Goal: Task Accomplishment & Management: Manage account settings

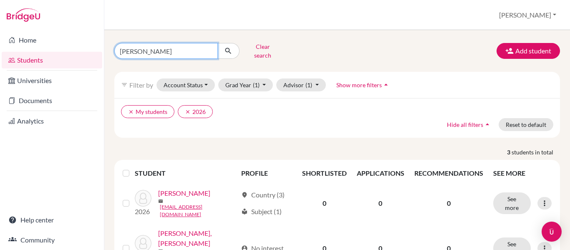
click at [148, 48] on input "[PERSON_NAME]" at bounding box center [165, 51] width 103 height 16
type input "aina"
click button "submit" at bounding box center [228, 51] width 22 height 16
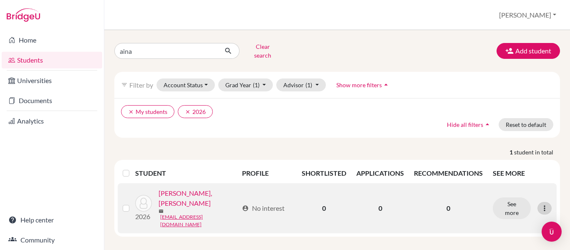
click at [541, 204] on icon at bounding box center [544, 208] width 8 height 8
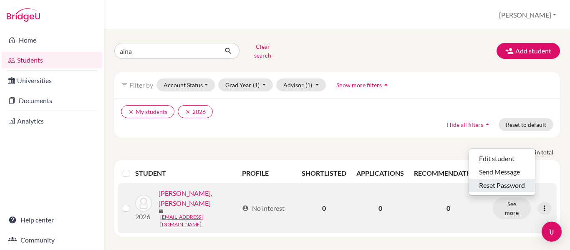
click at [487, 183] on button "Reset Password" at bounding box center [502, 185] width 66 height 13
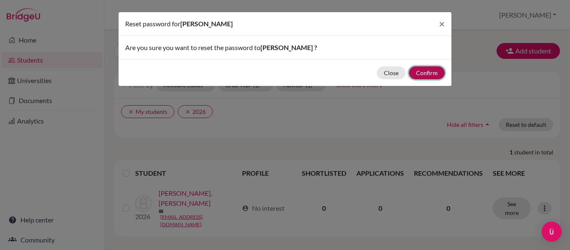
click at [426, 72] on button "Confirm" at bounding box center [427, 72] width 36 height 13
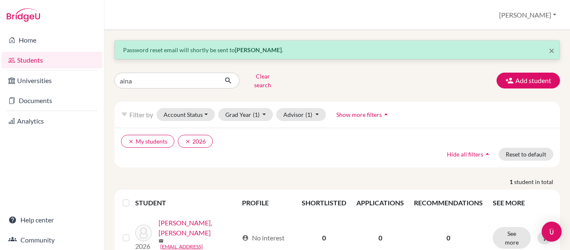
scroll to position [18, 0]
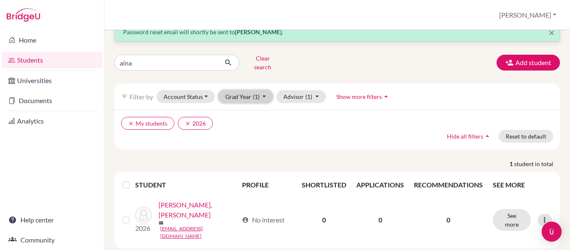
click at [238, 90] on button "Grad Year (1)" at bounding box center [245, 96] width 55 height 13
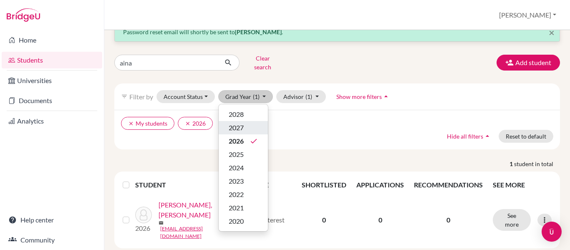
click at [238, 123] on span "2027" at bounding box center [236, 128] width 15 height 10
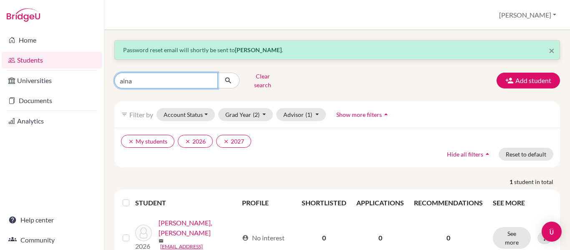
click at [206, 78] on input "aina" at bounding box center [165, 81] width 103 height 16
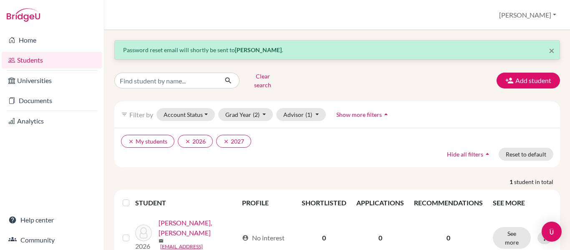
click at [303, 150] on div "clear My students clear 2026 clear 2027 Hide all filters arrow_drop_up Reset to…" at bounding box center [337, 148] width 446 height 40
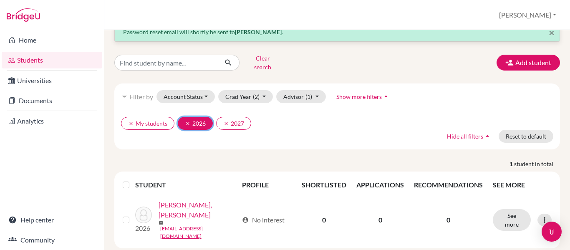
click at [186, 121] on icon "clear" at bounding box center [188, 124] width 6 height 6
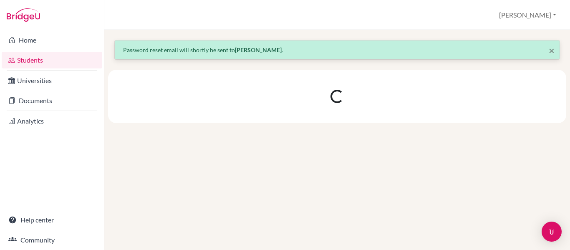
scroll to position [0, 0]
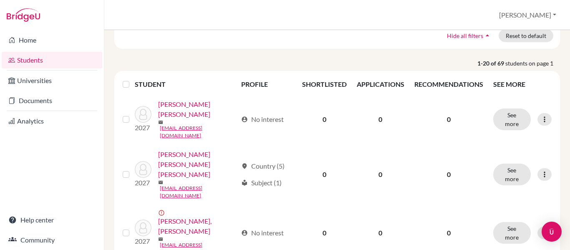
scroll to position [131, 0]
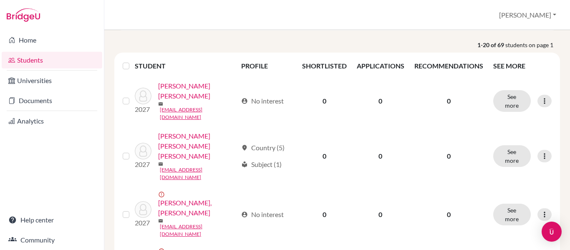
click at [133, 61] on label at bounding box center [133, 61] width 0 height 0
click at [0, 0] on input "checkbox" at bounding box center [0, 0] width 0 height 0
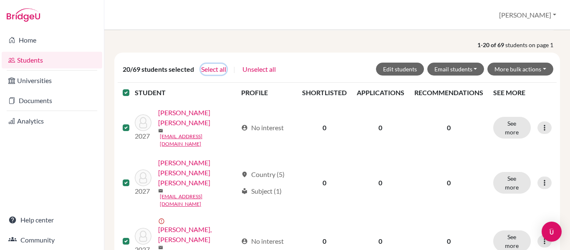
click at [209, 68] on button "Select all" at bounding box center [214, 69] width 26 height 11
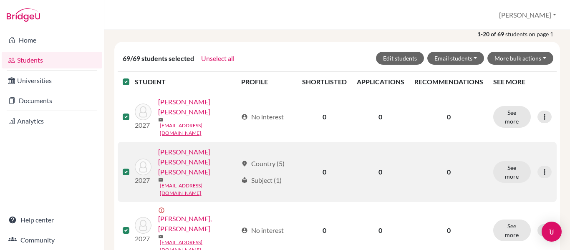
scroll to position [150, 0]
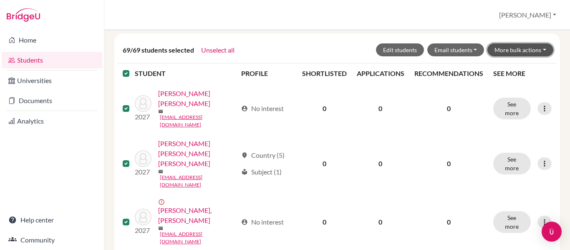
click at [521, 49] on button "More bulk actions" at bounding box center [520, 49] width 66 height 13
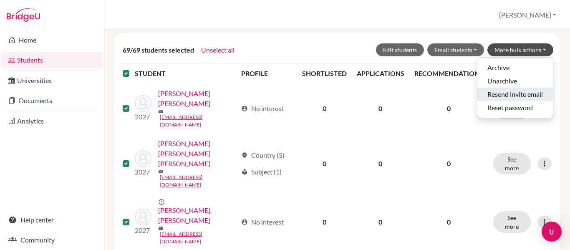
click at [505, 96] on button "Resend invite email" at bounding box center [515, 94] width 76 height 13
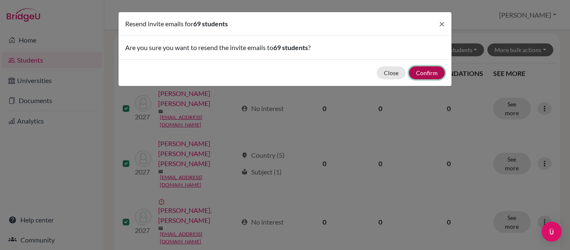
click at [425, 70] on button "Confirm" at bounding box center [427, 72] width 36 height 13
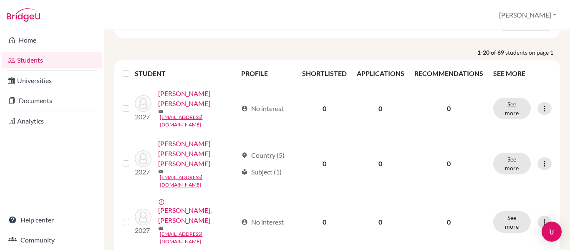
scroll to position [0, 0]
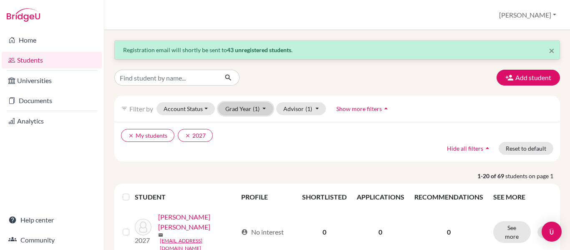
click at [256, 109] on span "(1)" at bounding box center [256, 108] width 7 height 7
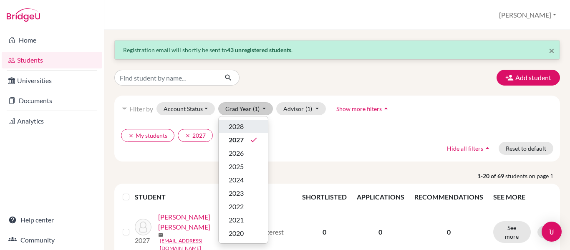
click at [235, 126] on span "2028" at bounding box center [236, 126] width 15 height 10
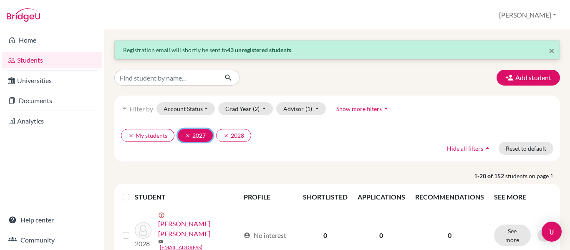
click at [181, 136] on button "clear 2027" at bounding box center [195, 135] width 35 height 13
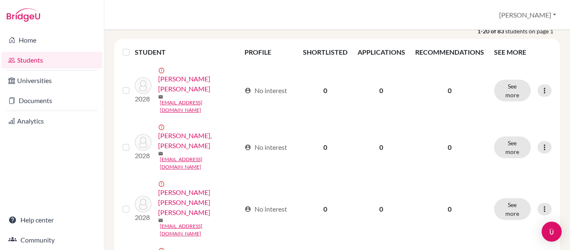
scroll to position [145, 0]
click at [133, 47] on label at bounding box center [133, 47] width 0 height 0
click at [0, 0] on input "checkbox" at bounding box center [0, 0] width 0 height 0
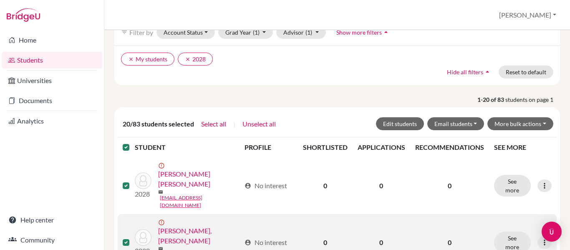
scroll to position [73, 0]
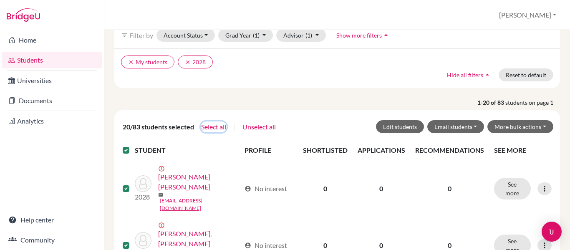
click at [213, 124] on button "Select all" at bounding box center [214, 126] width 26 height 11
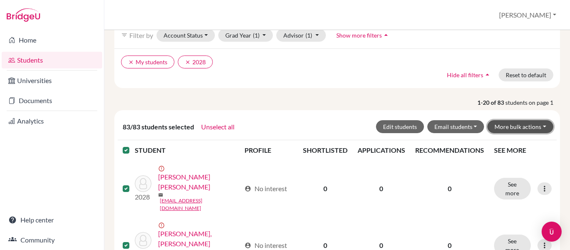
click at [531, 129] on button "More bulk actions" at bounding box center [520, 126] width 66 height 13
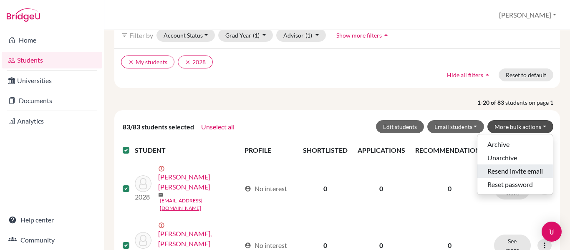
click at [489, 172] on button "Resend invite email" at bounding box center [515, 170] width 76 height 13
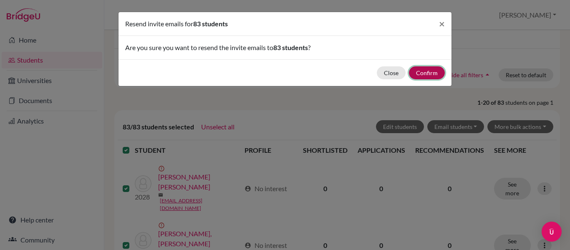
click at [421, 72] on button "Confirm" at bounding box center [427, 72] width 36 height 13
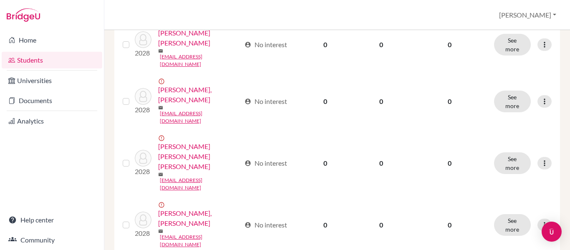
scroll to position [0, 0]
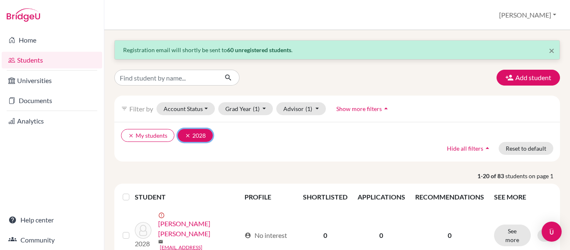
click at [186, 136] on icon "clear" at bounding box center [188, 136] width 6 height 6
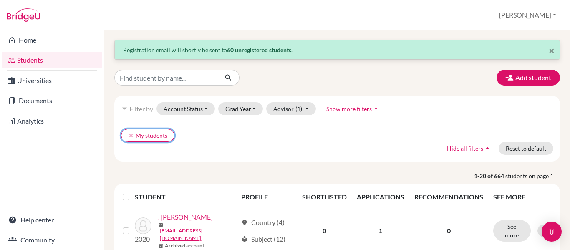
click at [129, 137] on icon "clear" at bounding box center [131, 136] width 6 height 6
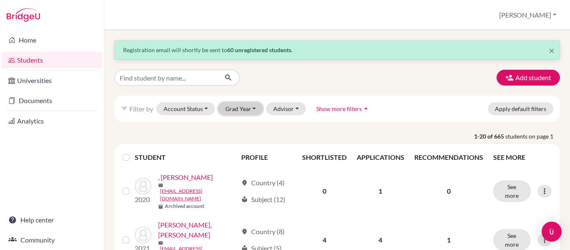
click at [241, 105] on button "Grad Year" at bounding box center [240, 108] width 45 height 13
